Goal: Information Seeking & Learning: Learn about a topic

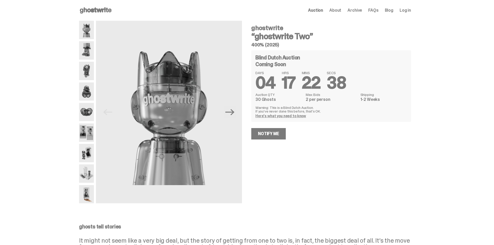
click at [92, 114] on img at bounding box center [86, 112] width 15 height 18
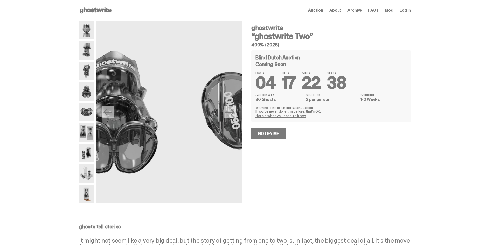
click at [87, 93] on img at bounding box center [86, 91] width 15 height 18
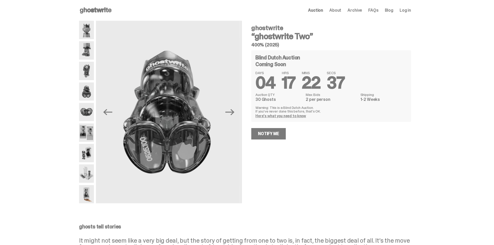
click at [89, 73] on img at bounding box center [86, 71] width 15 height 18
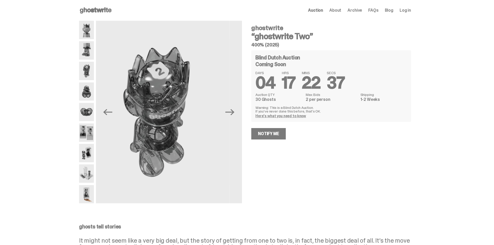
click at [84, 49] on img at bounding box center [86, 50] width 15 height 18
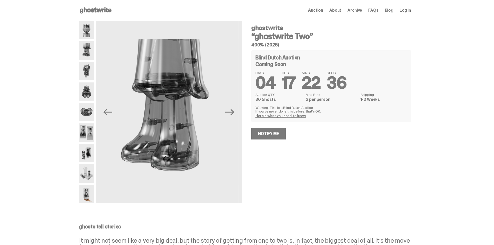
click at [82, 25] on img at bounding box center [86, 30] width 15 height 18
